Goal: Transaction & Acquisition: Subscribe to service/newsletter

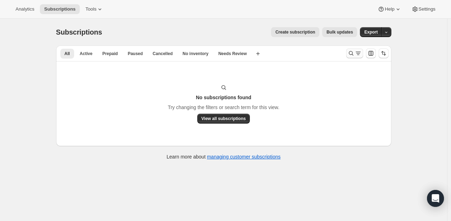
click at [352, 53] on icon "Search and filter results" at bounding box center [351, 53] width 7 height 7
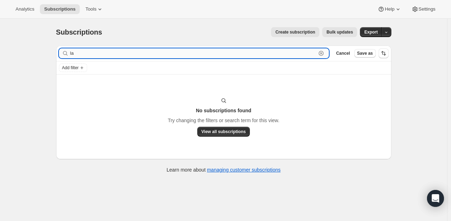
type input "l"
type input "karon mo"
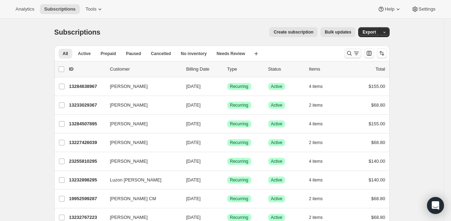
click at [347, 50] on icon "Search and filter results" at bounding box center [349, 53] width 7 height 7
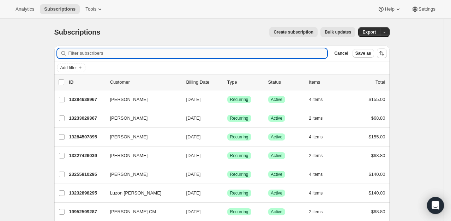
click at [115, 52] on input "Filter subscribers" at bounding box center [198, 53] width 259 height 10
paste input "[PERSON_NAME]"
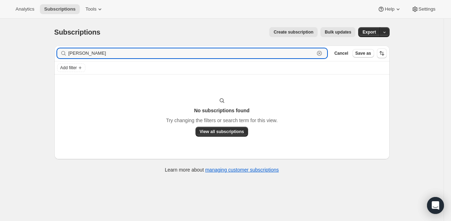
type input "[PERSON_NAME]"
click at [323, 50] on icon "button" at bounding box center [319, 53] width 7 height 7
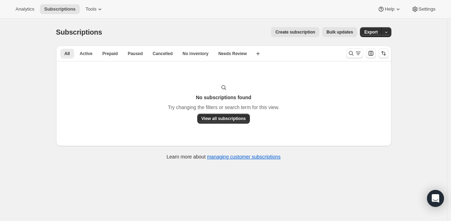
click at [300, 31] on span "Create subscription" at bounding box center [295, 32] width 40 height 6
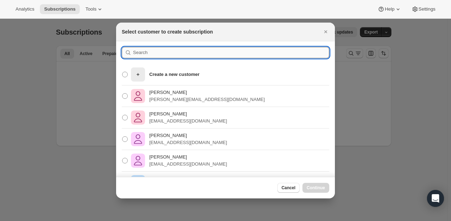
click at [141, 54] on input ":rc:" at bounding box center [231, 52] width 196 height 11
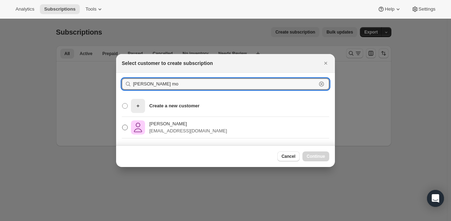
type input "karon mo"
click at [123, 129] on span ":rc:" at bounding box center [125, 128] width 6 height 6
click at [123, 125] on input "Karon S Morganson swan87068@gmail.com" at bounding box center [122, 125] width 0 height 0
radio input "true"
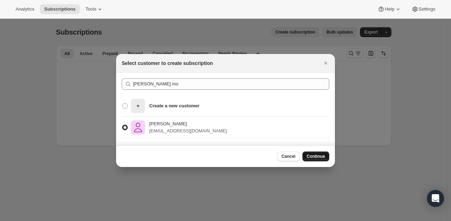
click at [325, 154] on button "Continue" at bounding box center [316, 156] width 27 height 10
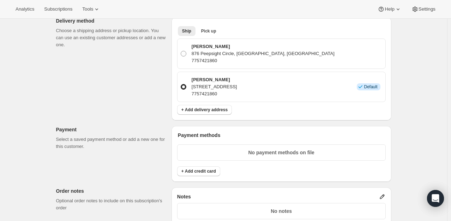
scroll to position [471, 0]
